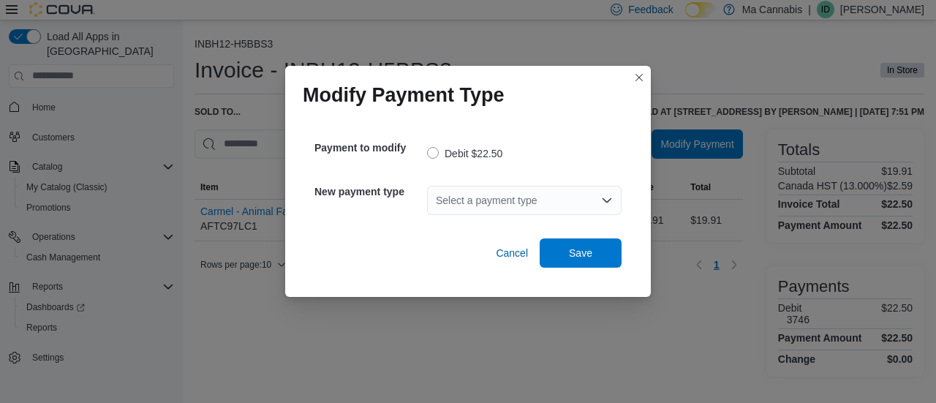
click at [582, 198] on div "Select a payment type" at bounding box center [524, 200] width 195 height 29
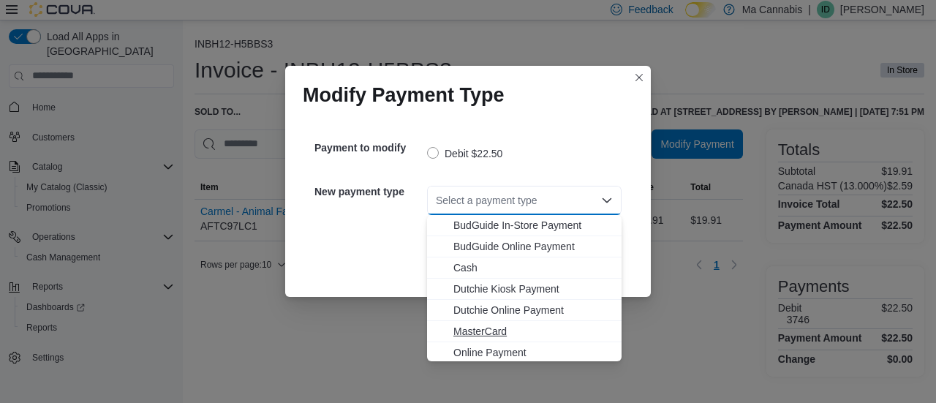
click at [481, 340] on button "MasterCard" at bounding box center [524, 331] width 195 height 21
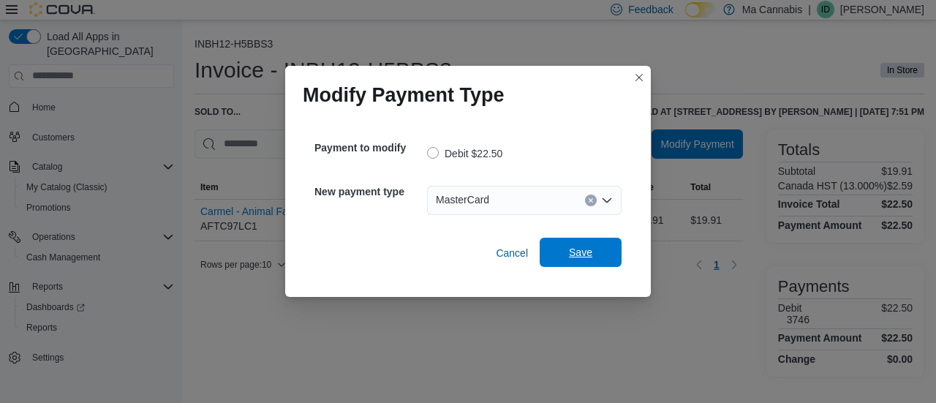
click at [581, 260] on span "Save" at bounding box center [580, 252] width 23 height 15
